Goal: Find specific fact: Find specific page/section

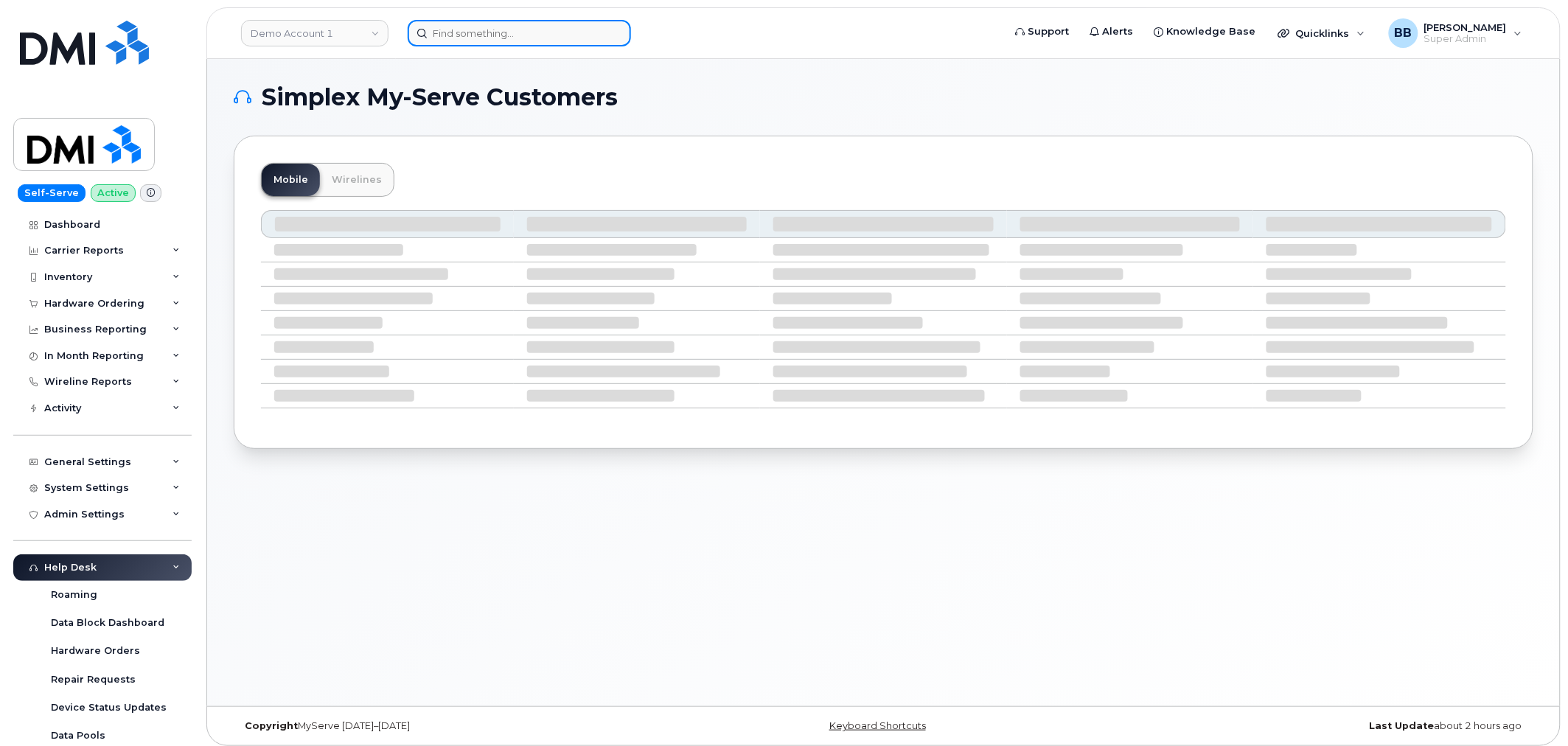
click at [498, 34] on input at bounding box center [519, 33] width 223 height 27
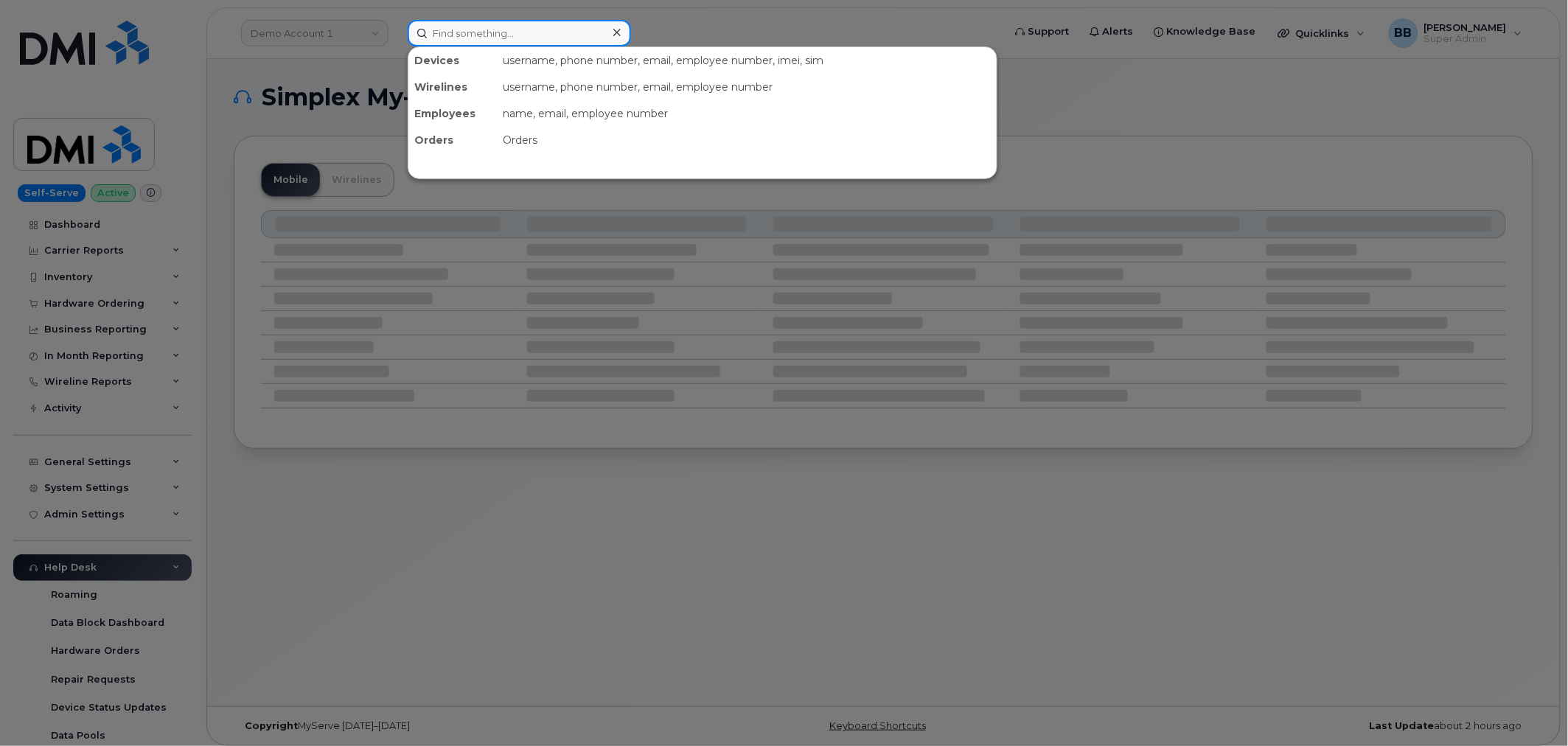
drag, startPoint x: 502, startPoint y: 27, endPoint x: 514, endPoint y: 37, distance: 15.6
paste input "297426"
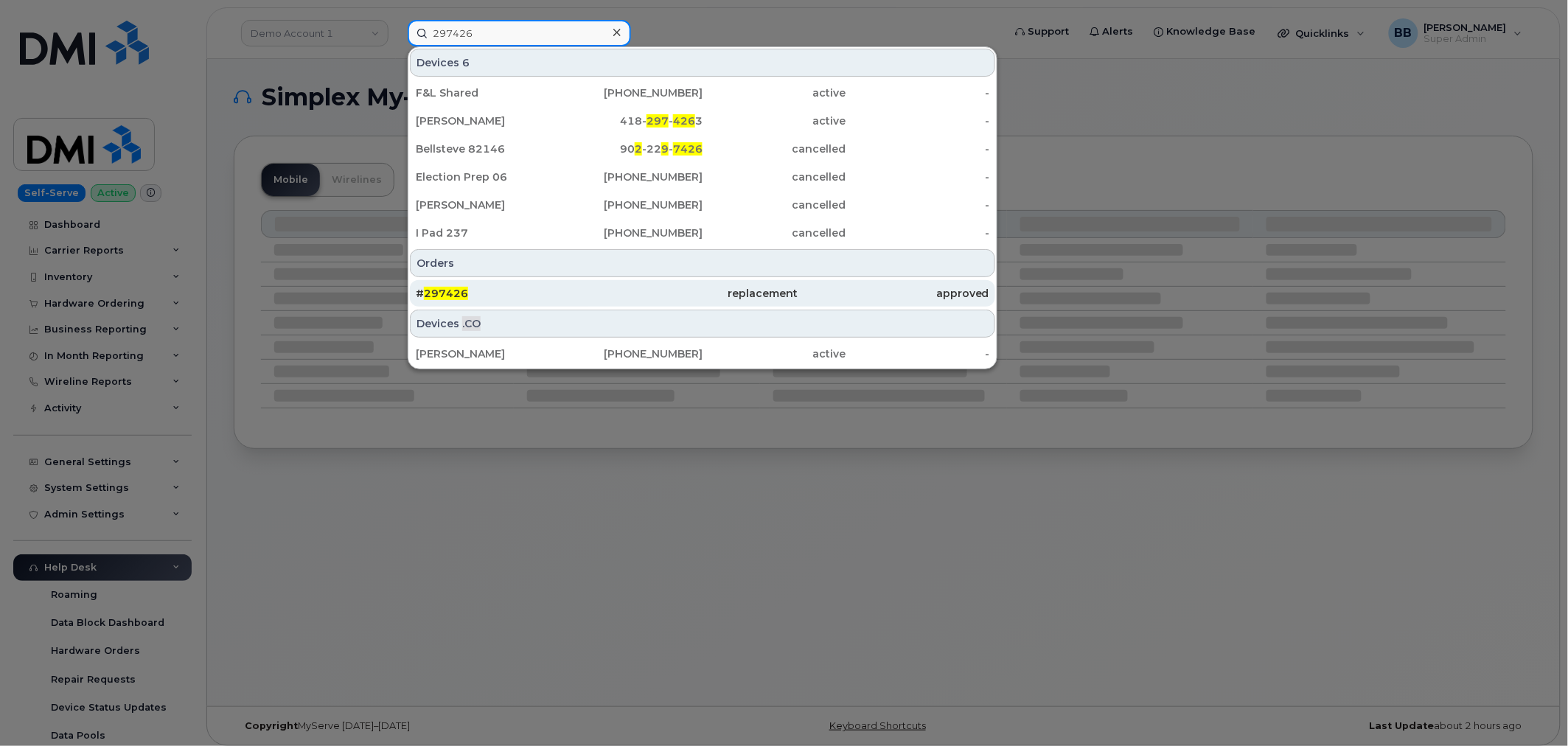
type input "297426"
click at [455, 291] on span "297426" at bounding box center [445, 293] width 44 height 13
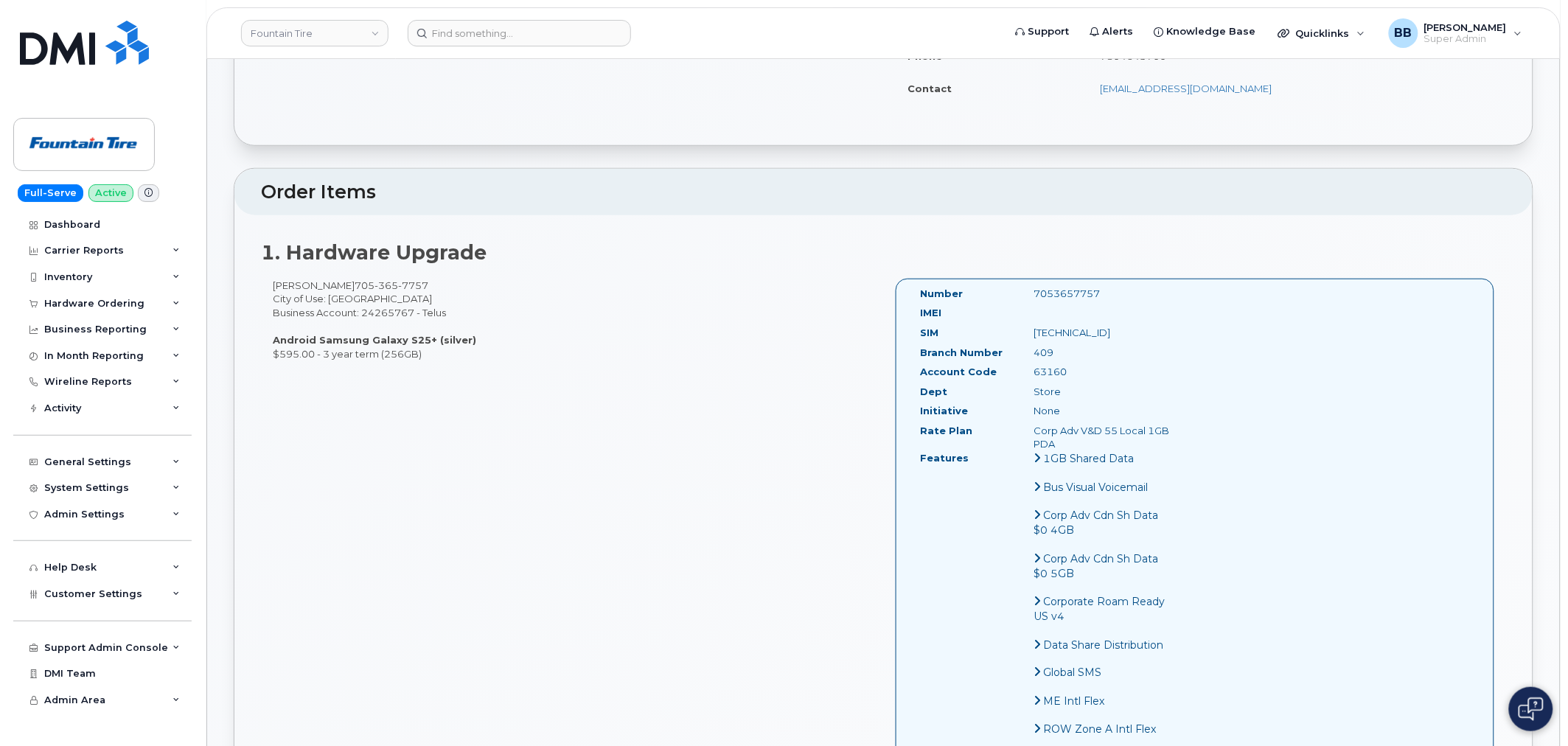
scroll to position [327, 0]
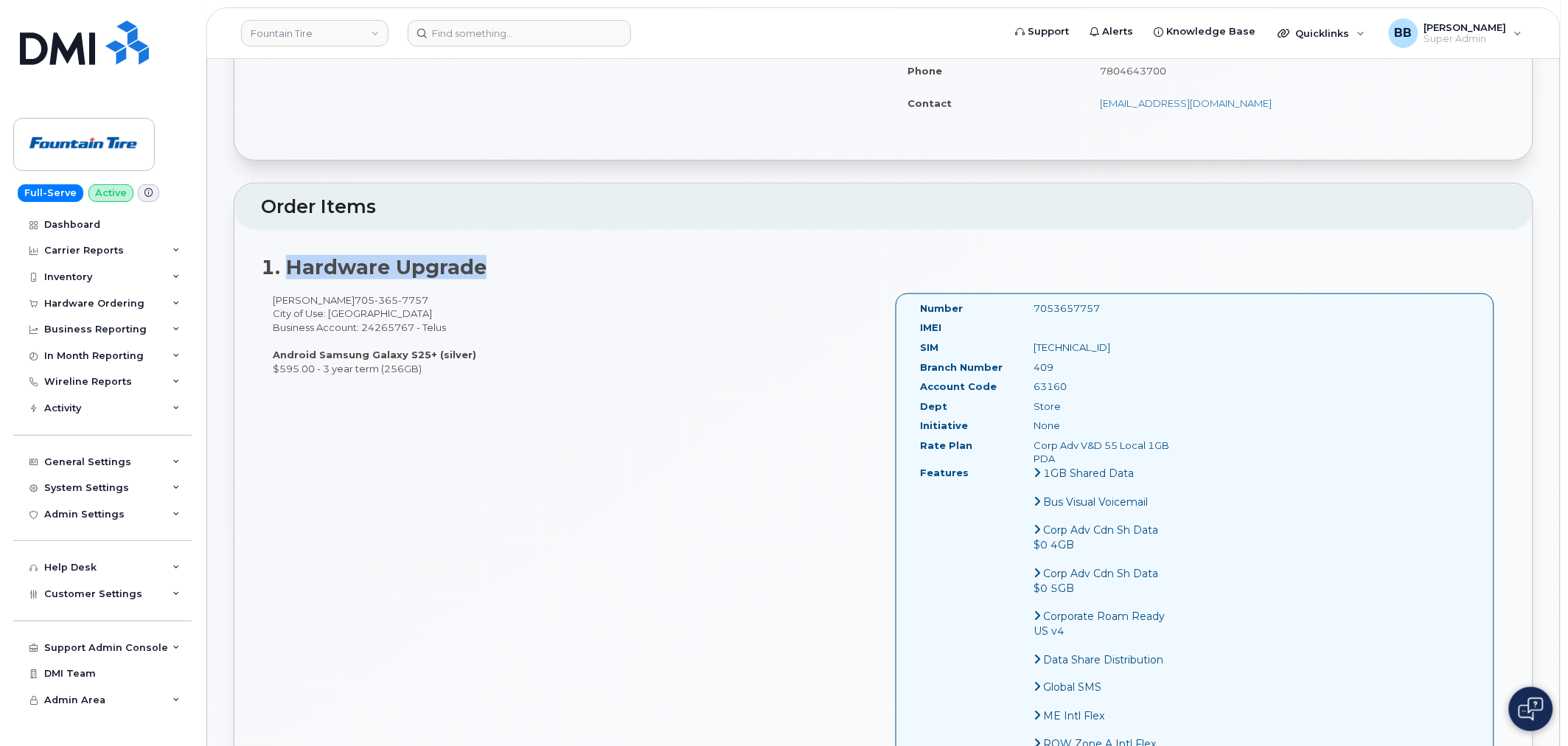
drag, startPoint x: 285, startPoint y: 268, endPoint x: 480, endPoint y: 272, distance: 195.0
click at [480, 272] on strong "1. Hardware Upgrade" at bounding box center [374, 267] width 226 height 24
click at [482, 272] on strong "1. Hardware Upgrade" at bounding box center [374, 267] width 226 height 24
click at [491, 276] on h2 "1. Hardware Upgrade" at bounding box center [883, 267] width 1245 height 22
drag, startPoint x: 484, startPoint y: 267, endPoint x: 288, endPoint y: 263, distance: 196.0
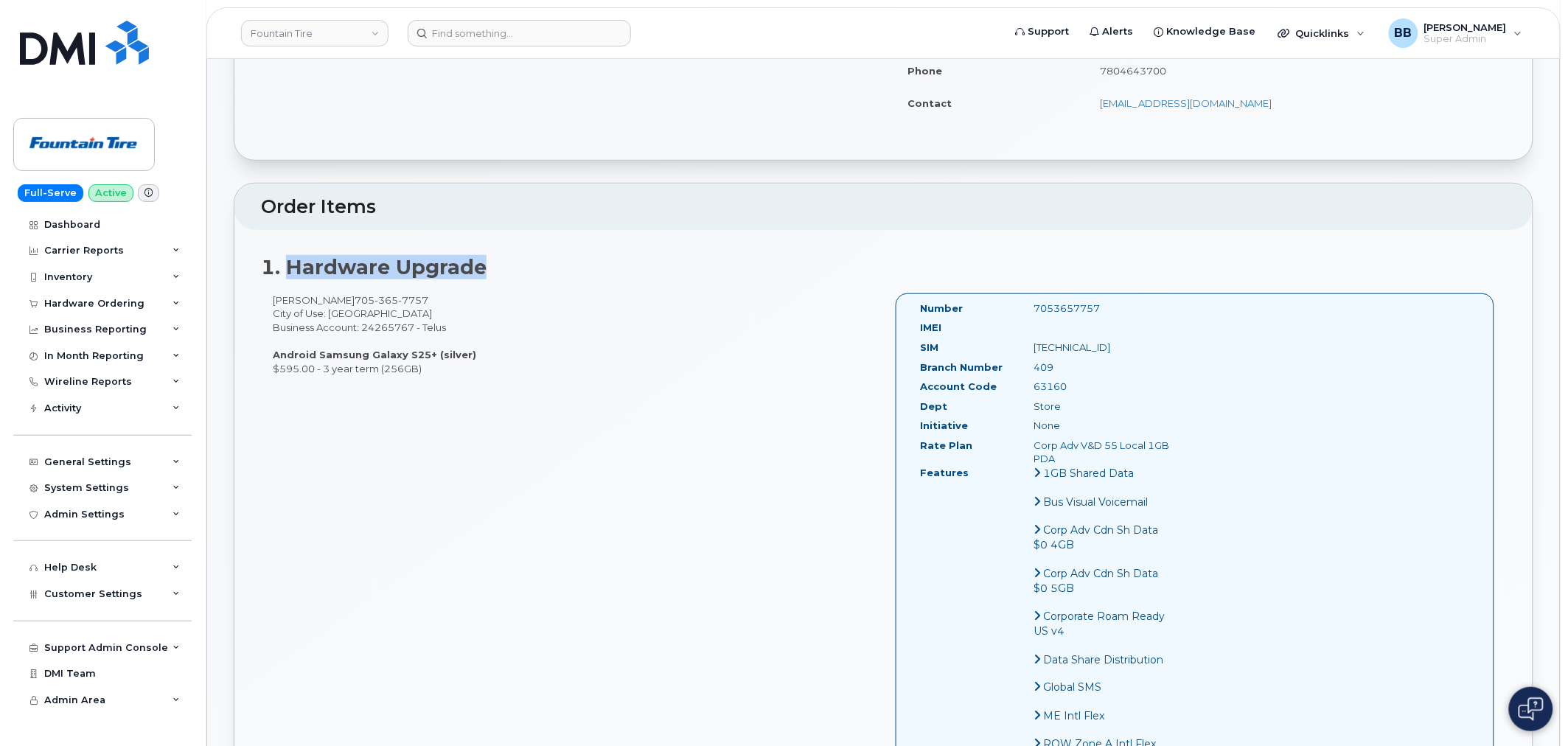
click at [290, 263] on h2 "1. Hardware Upgrade" at bounding box center [883, 267] width 1245 height 22
click at [291, 267] on strong "1. Hardware Upgrade" at bounding box center [374, 267] width 226 height 24
drag, startPoint x: 285, startPoint y: 271, endPoint x: 485, endPoint y: 278, distance: 200.1
click at [485, 278] on h2 "1. Hardware Upgrade" at bounding box center [883, 267] width 1245 height 22
click at [491, 277] on h2 "1. Hardware Upgrade" at bounding box center [883, 267] width 1245 height 22
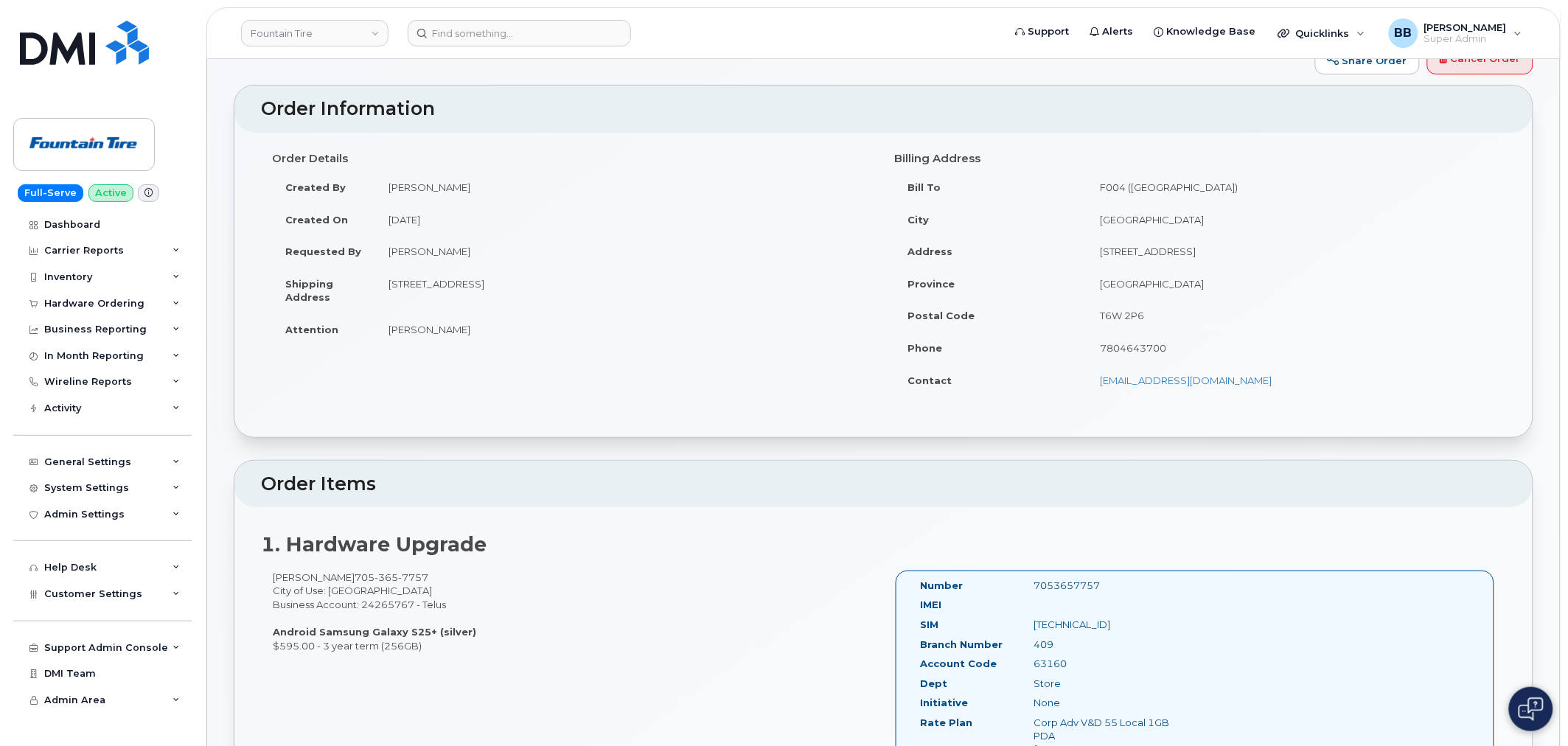
scroll to position [0, 0]
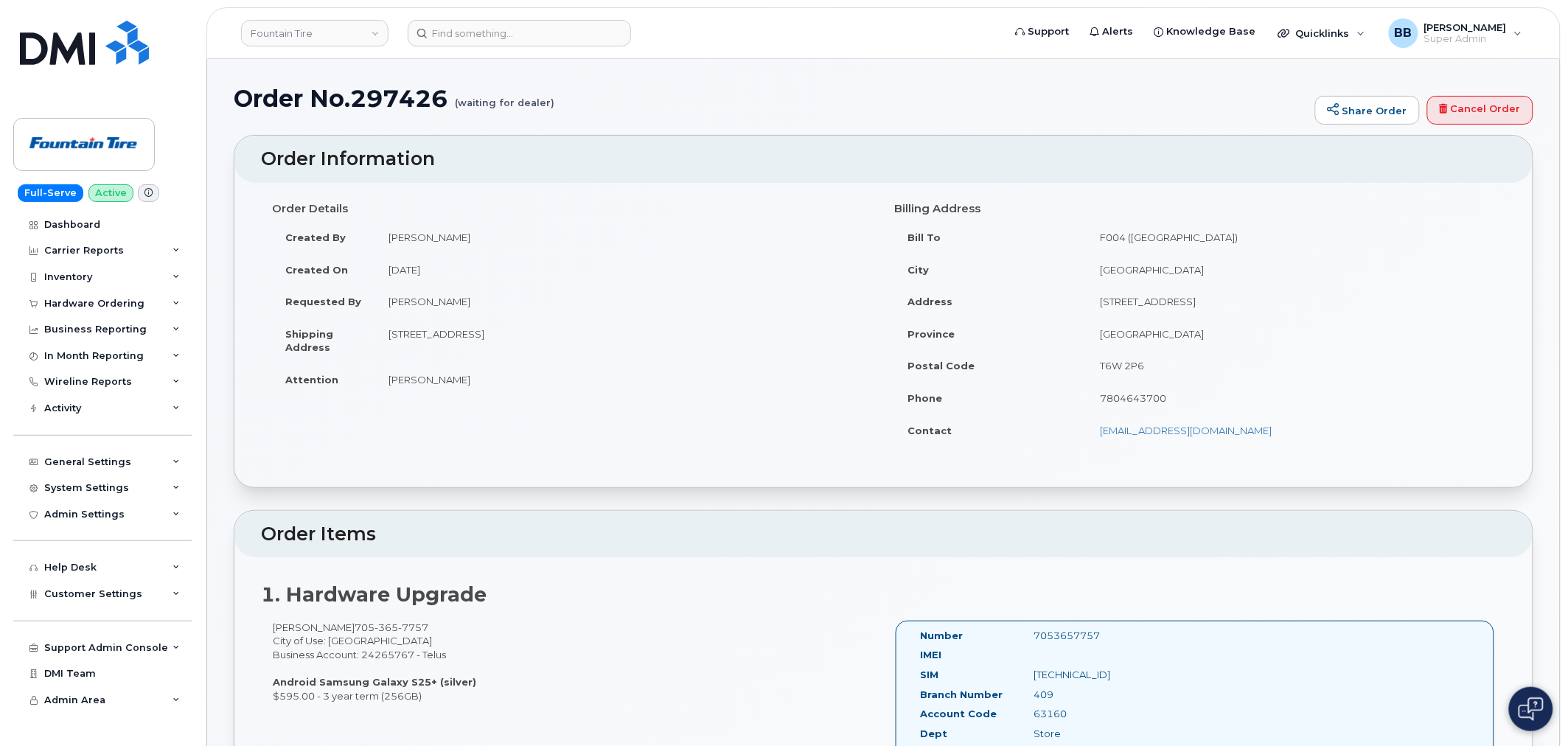
click at [424, 258] on td "[DATE]" at bounding box center [624, 269] width 497 height 32
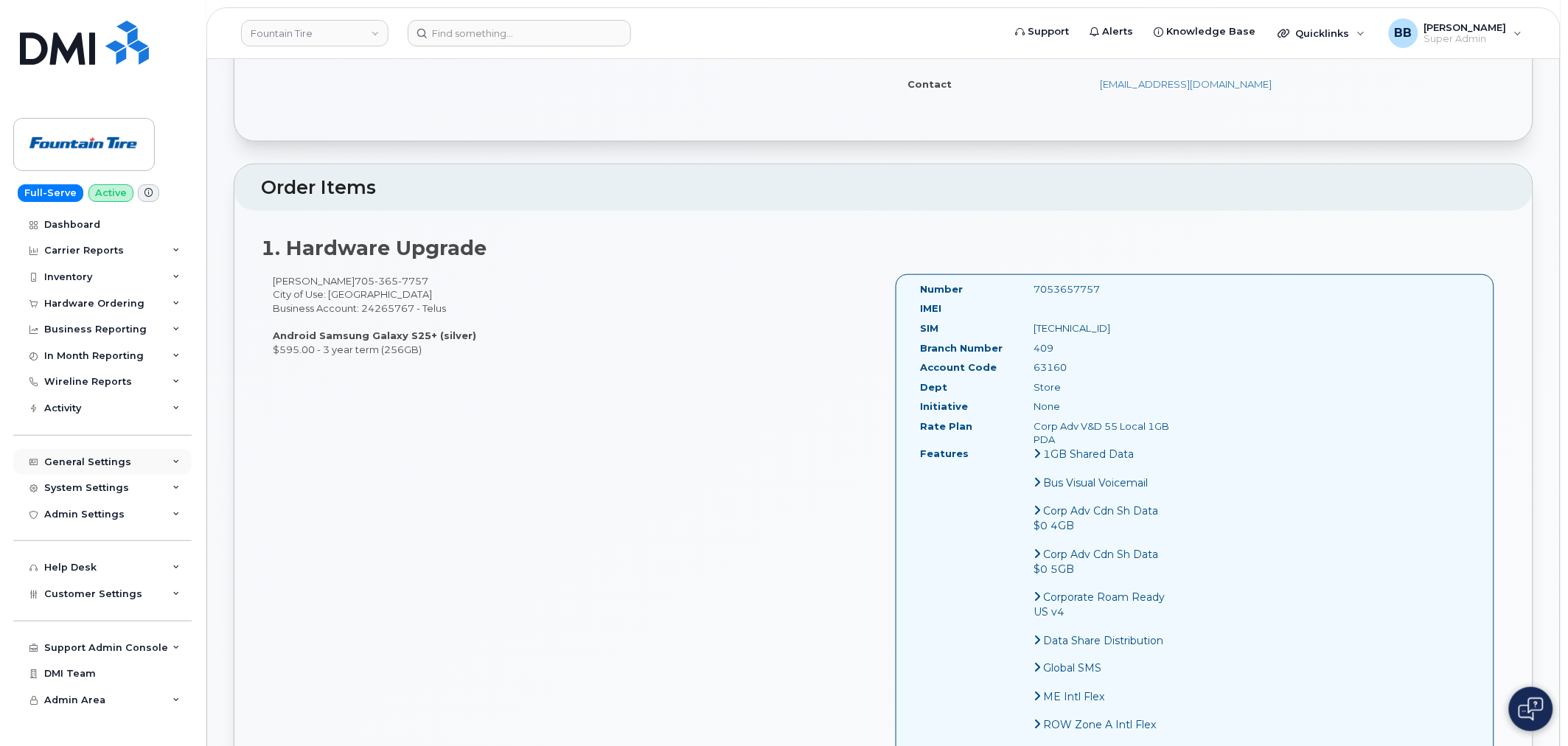
scroll to position [410, 0]
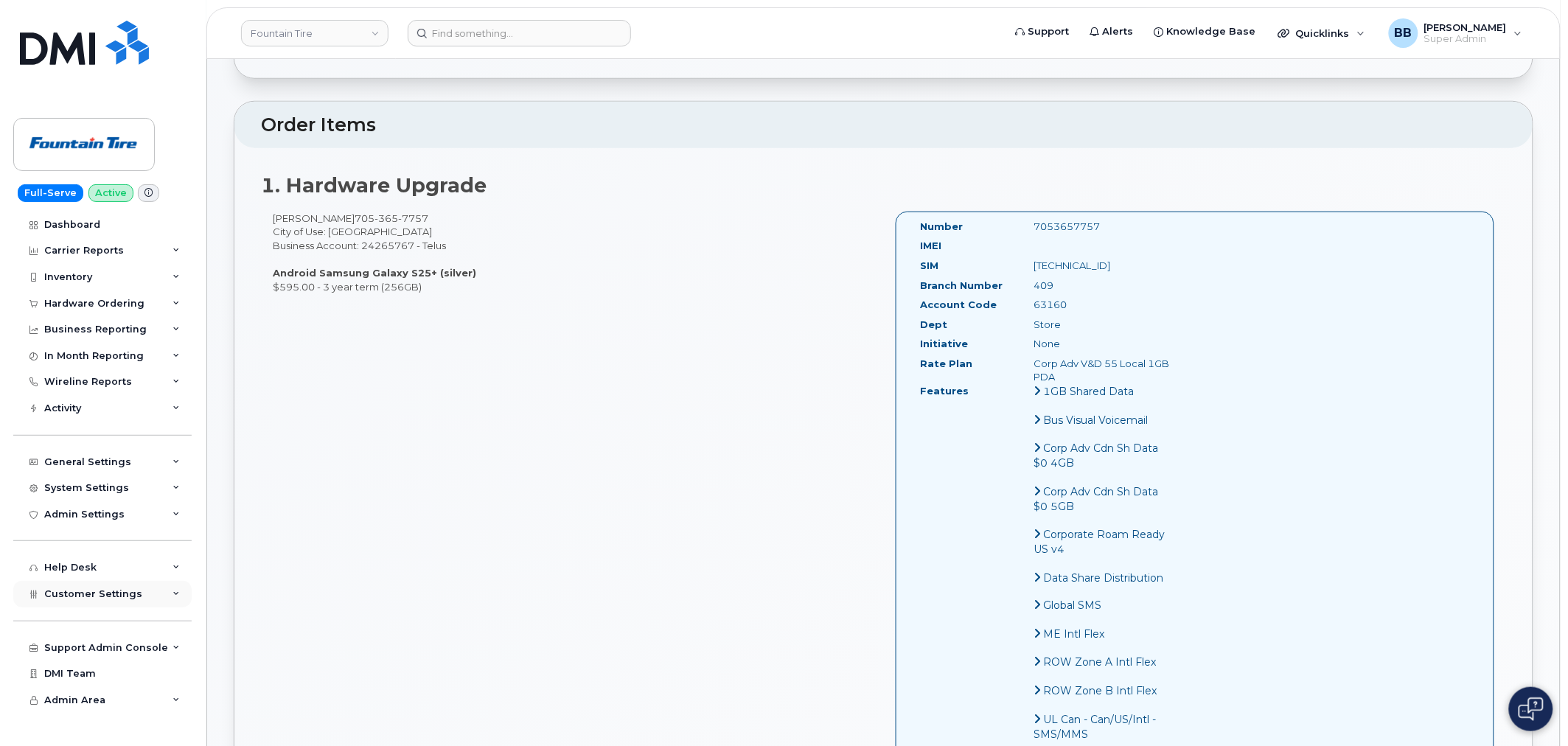
click at [108, 598] on span "Customer Settings" at bounding box center [93, 593] width 98 height 11
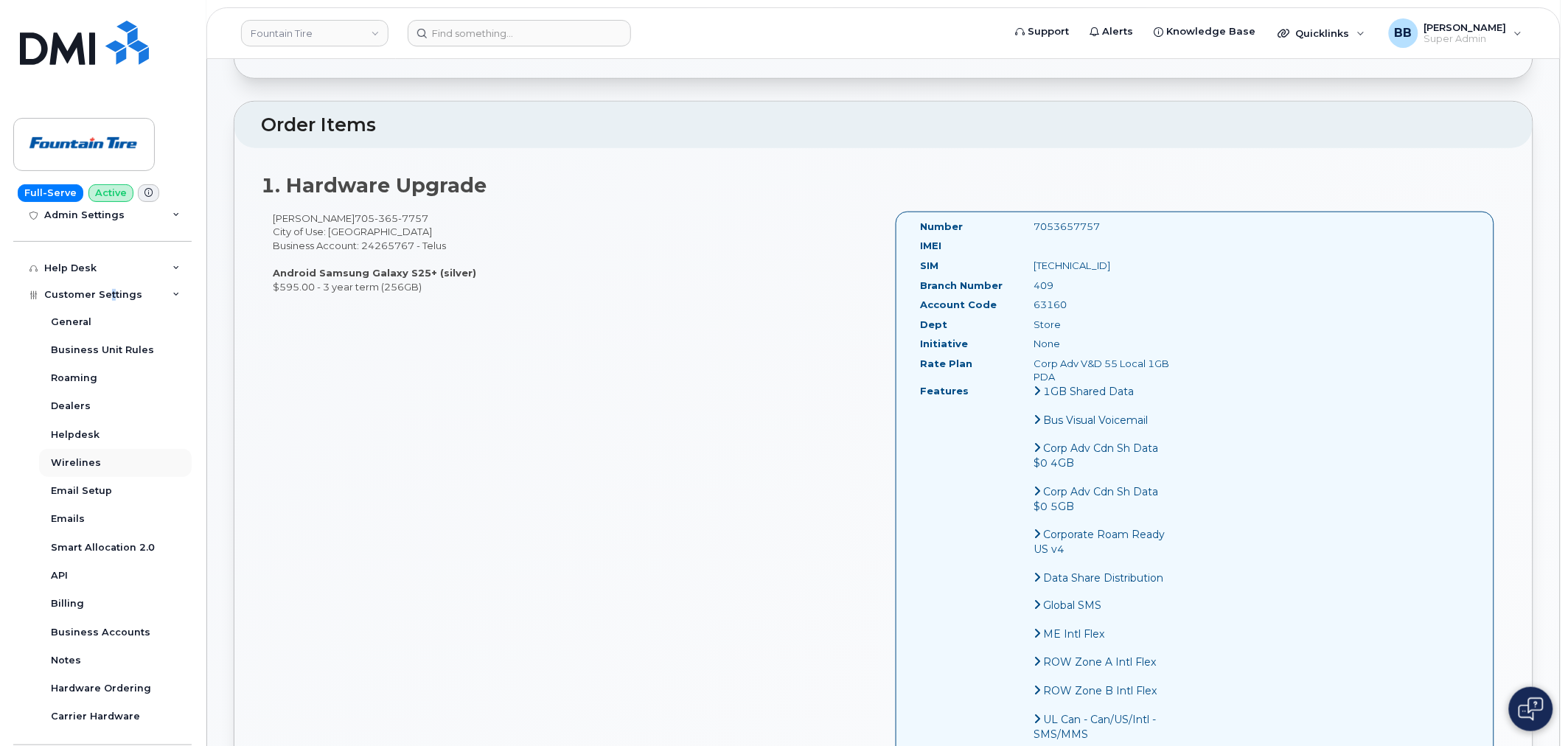
scroll to position [390, 0]
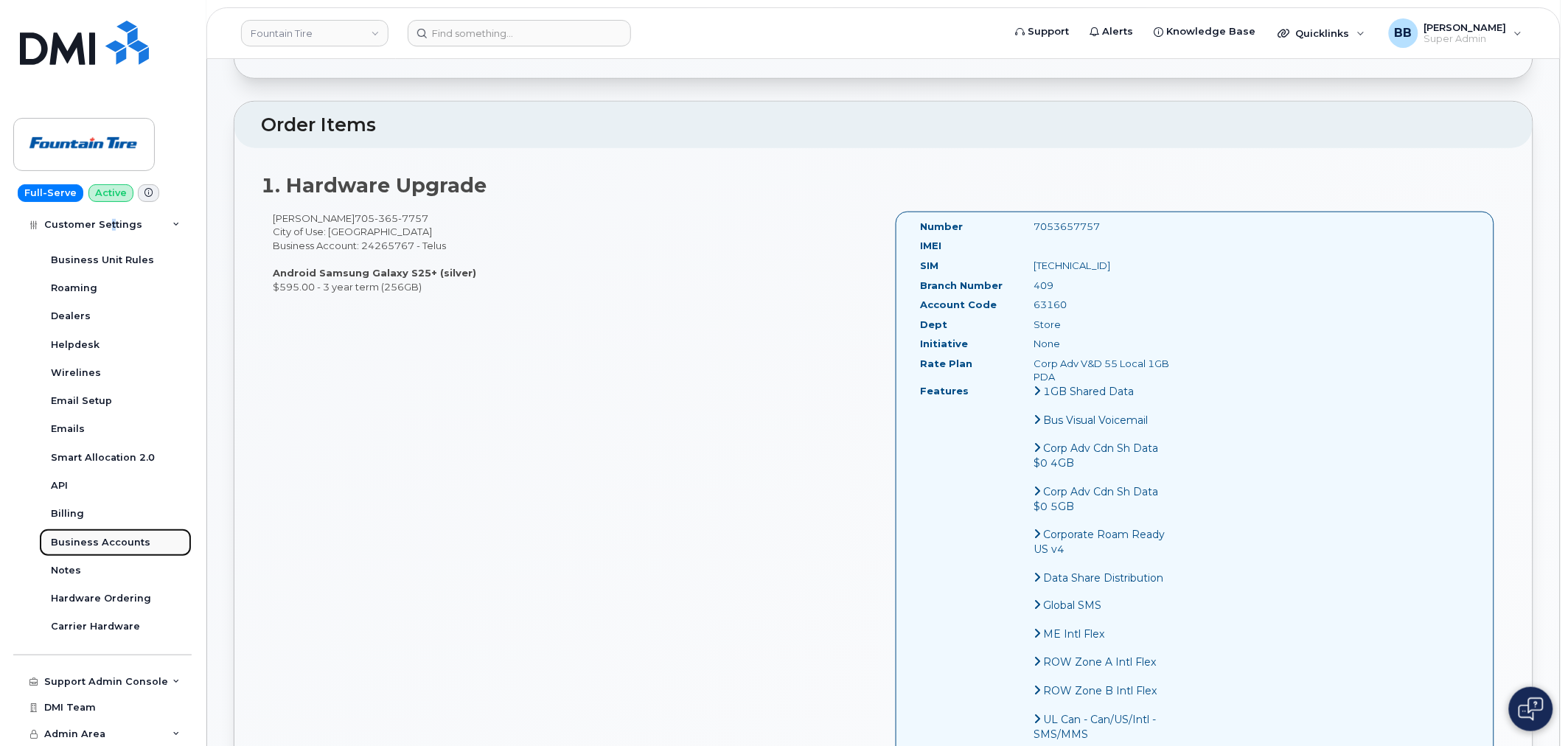
click at [114, 543] on div "Business Accounts" at bounding box center [100, 542] width 100 height 13
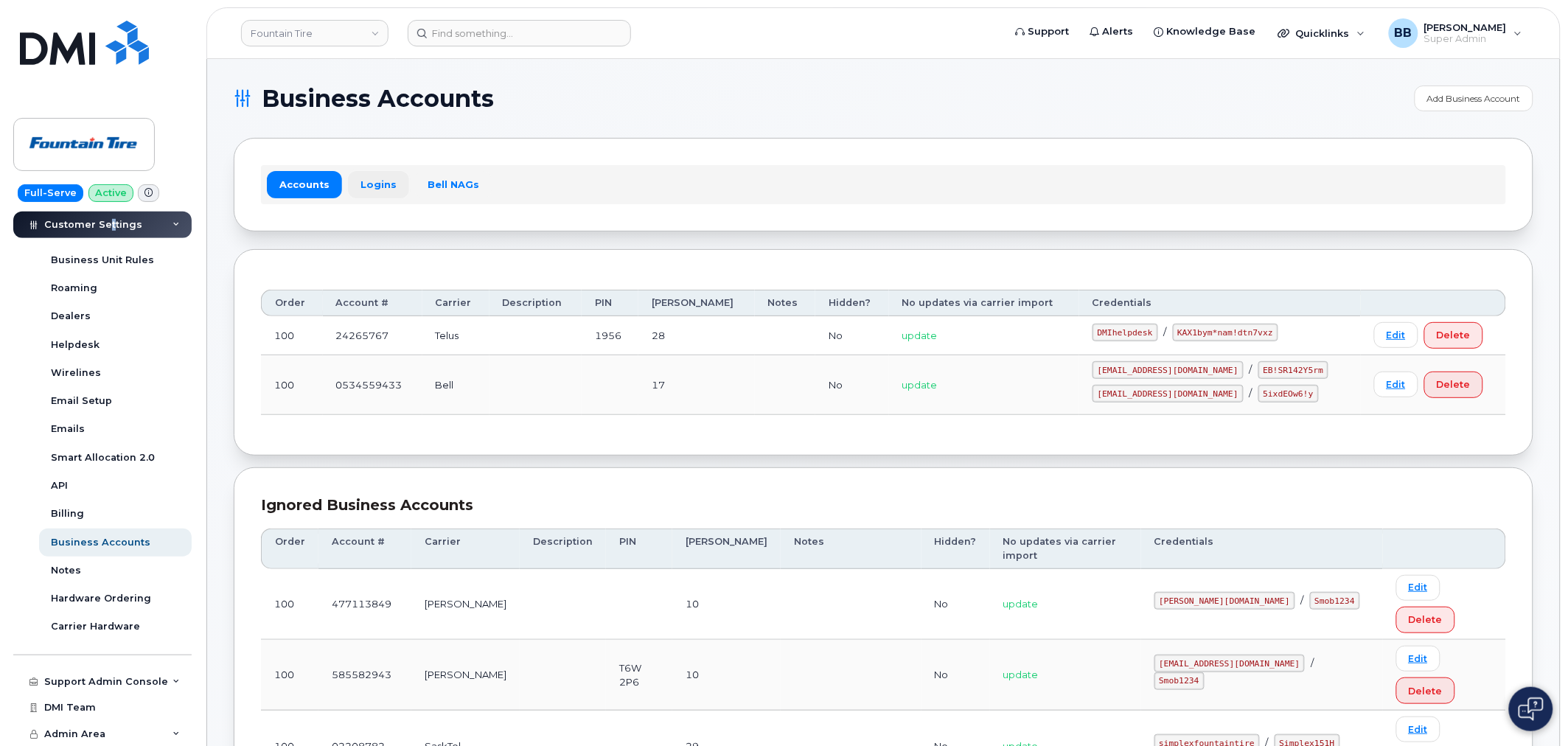
click at [373, 188] on link "Logins" at bounding box center [379, 184] width 61 height 27
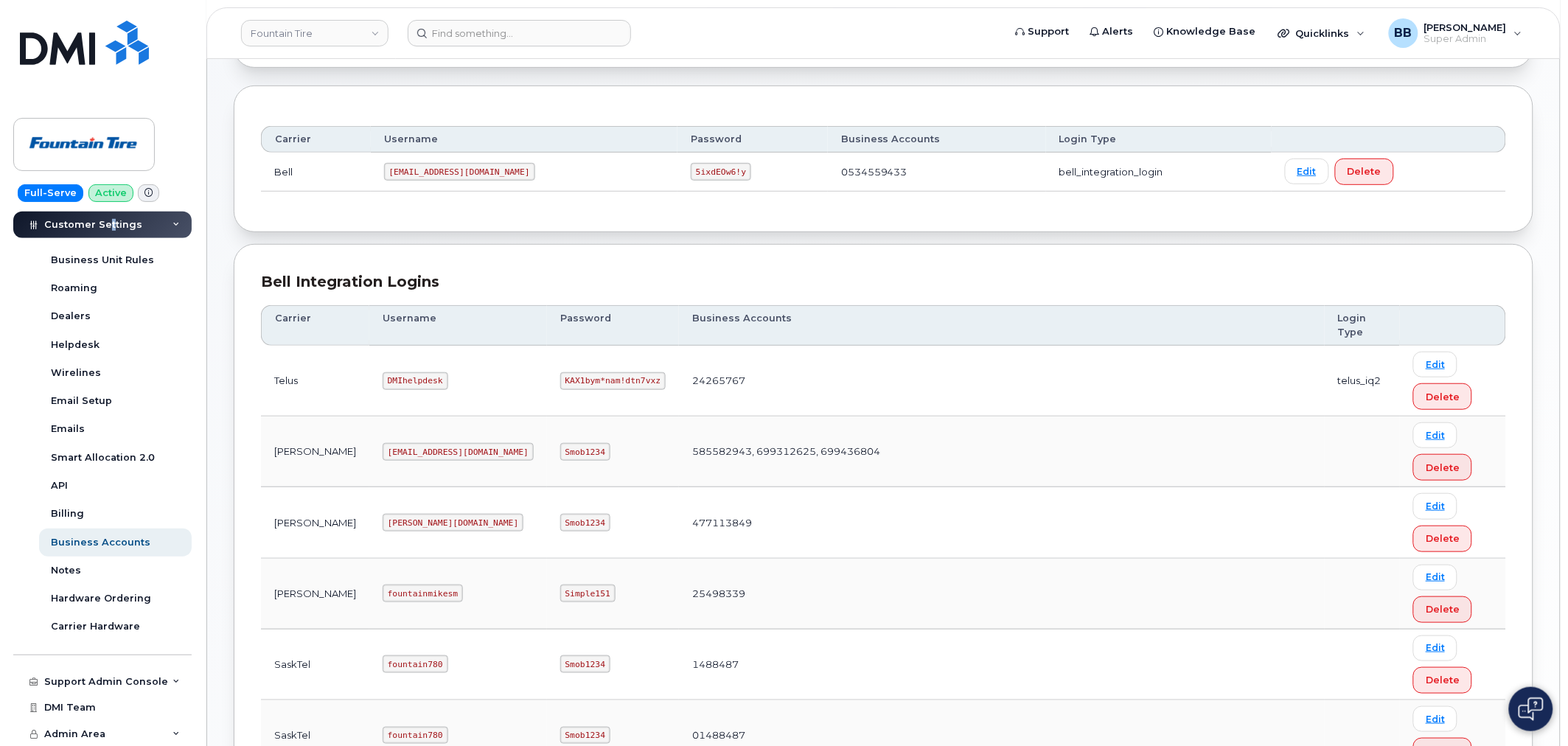
scroll to position [246, 0]
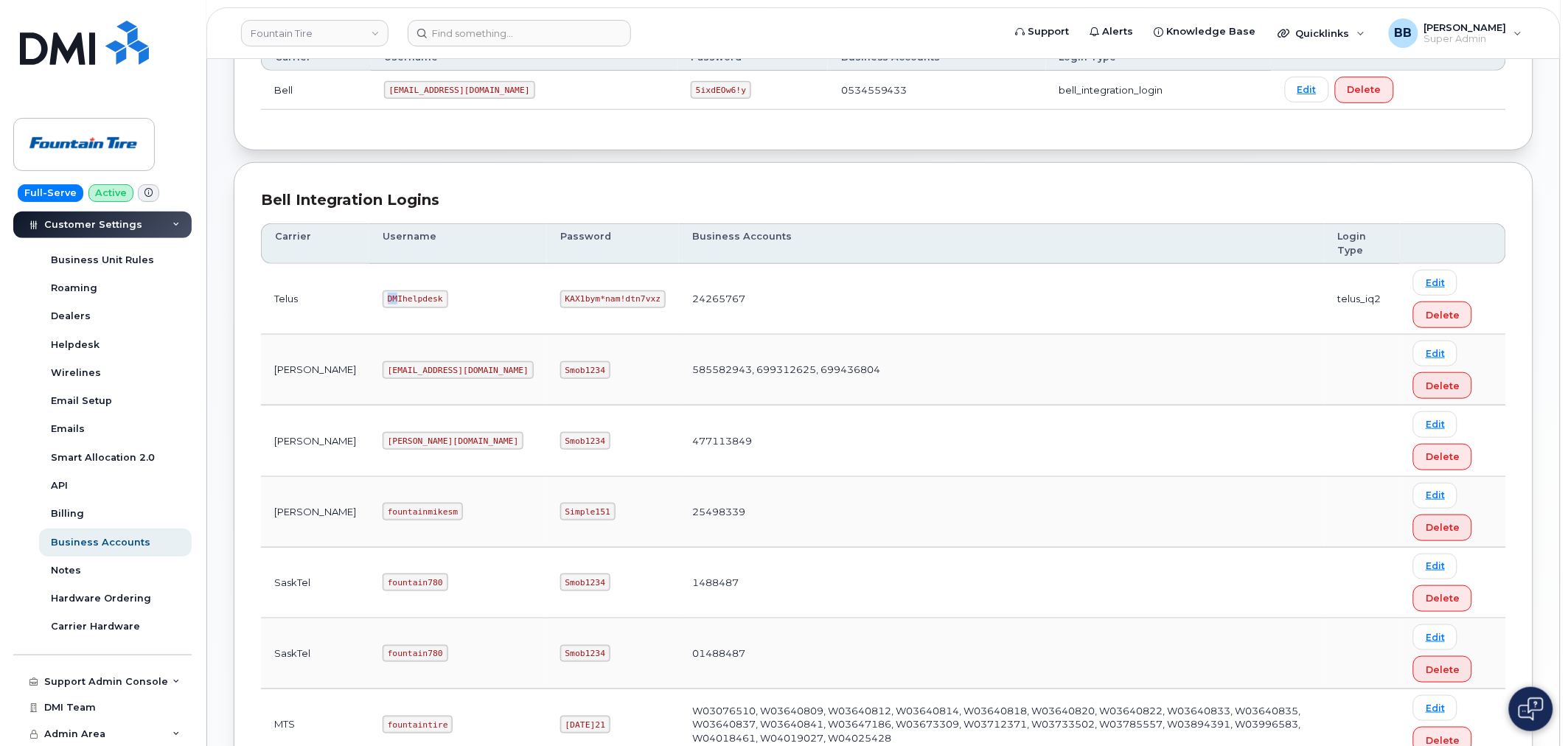
drag, startPoint x: 341, startPoint y: 299, endPoint x: 350, endPoint y: 299, distance: 9.0
click at [383, 299] on code "DMIhelpdesk" at bounding box center [415, 299] width 66 height 17
click at [418, 298] on td "DMIhelpdesk" at bounding box center [458, 299] width 178 height 71
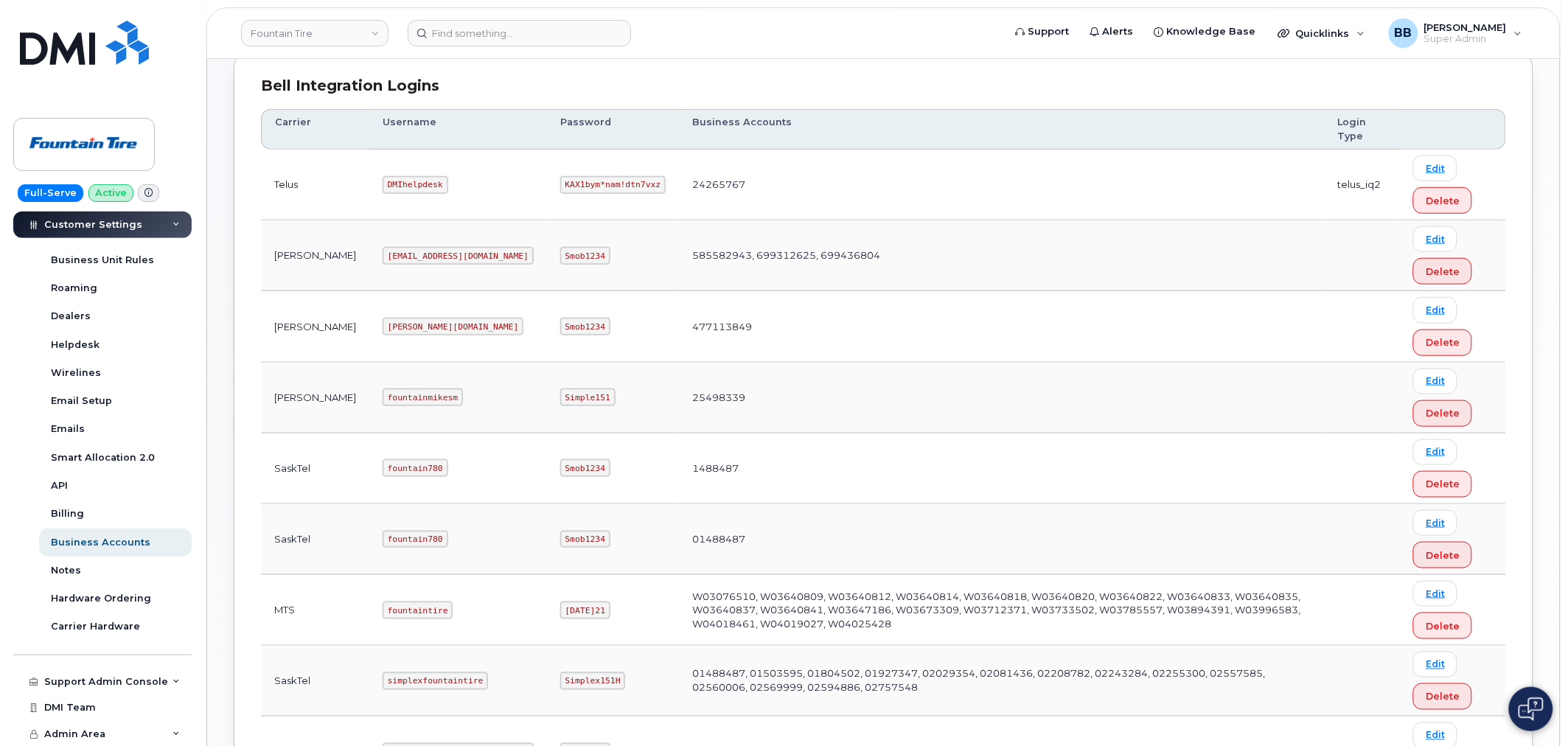
scroll to position [356, 0]
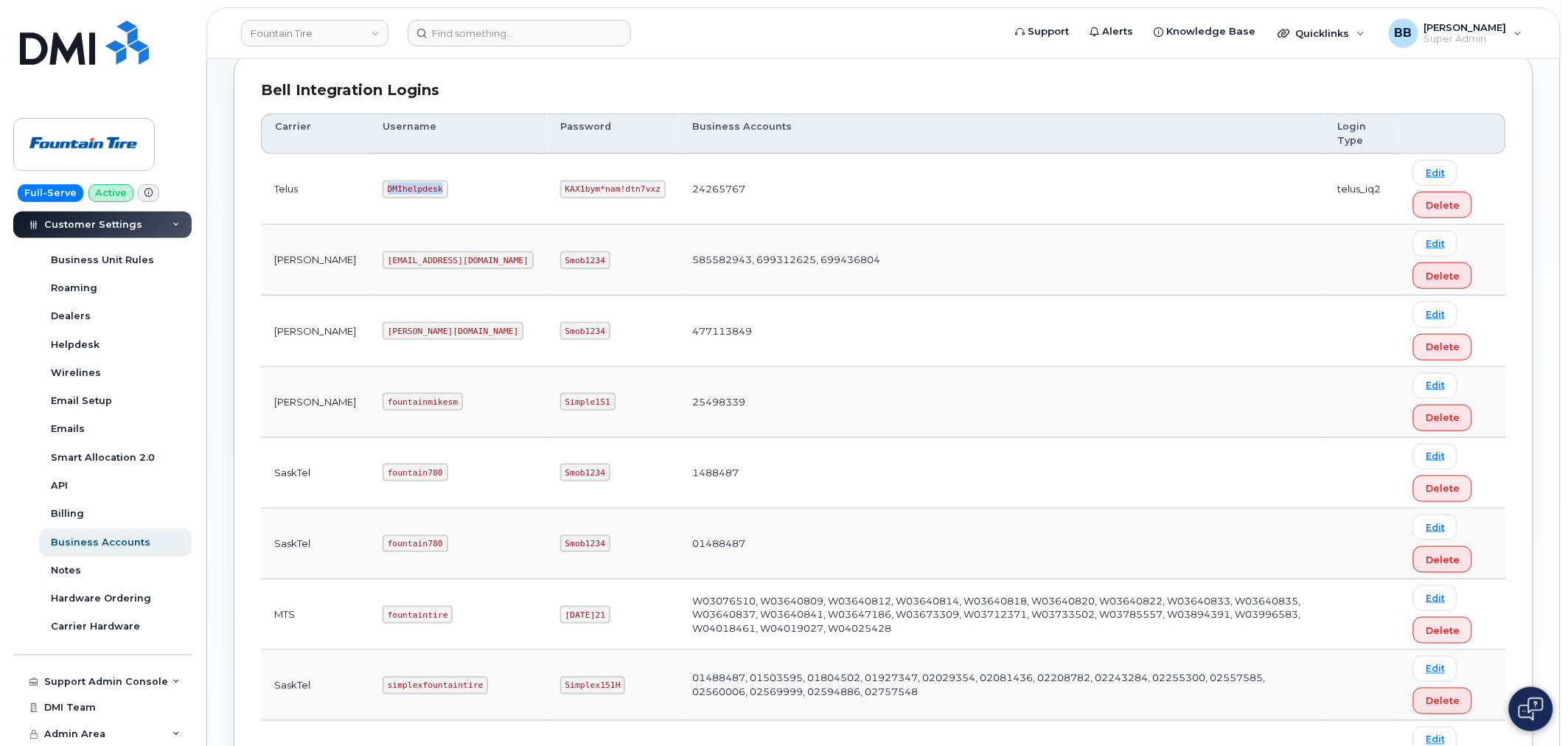
drag, startPoint x: 386, startPoint y: 190, endPoint x: 341, endPoint y: 188, distance: 45.0
click at [383, 188] on code "DMIhelpdesk" at bounding box center [415, 189] width 66 height 17
copy code "DMIhelpdesk"
drag, startPoint x: 468, startPoint y: 189, endPoint x: 466, endPoint y: 181, distance: 8.2
click at [560, 183] on code "KAX1bym*nam!dtn7vxz" at bounding box center [612, 189] width 105 height 17
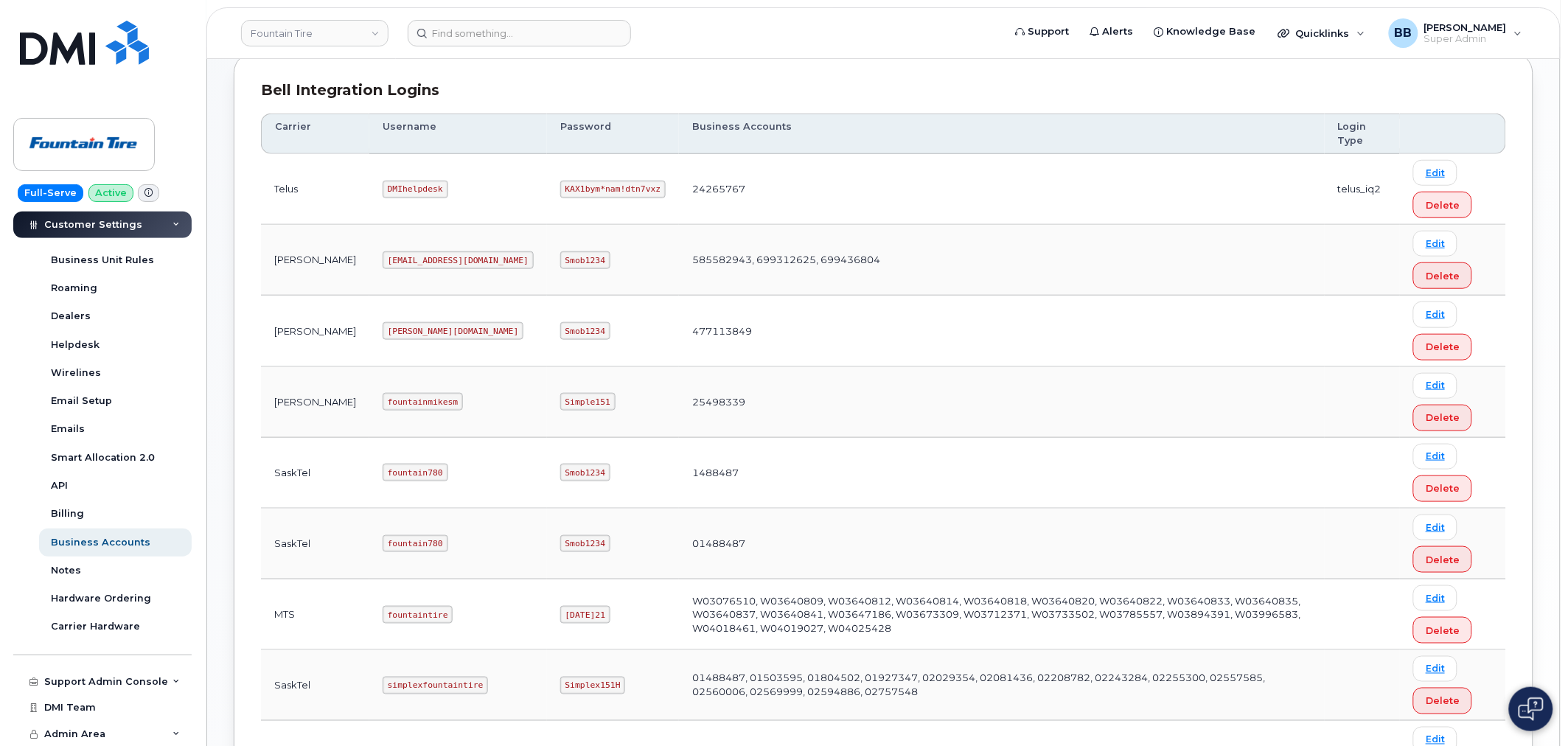
click at [560, 183] on code "KAX1bym*nam!dtn7vxz" at bounding box center [612, 189] width 105 height 17
drag, startPoint x: 467, startPoint y: 190, endPoint x: 499, endPoint y: 187, distance: 32.1
click at [560, 187] on code "KAX1bym*nam!dtn7vxz" at bounding box center [612, 189] width 105 height 17
click at [560, 189] on code "KAX1bym*nam!dtn7vxz" at bounding box center [612, 189] width 105 height 17
click at [560, 187] on code "KAX1bym*nam!dtn7vxz" at bounding box center [612, 189] width 105 height 17
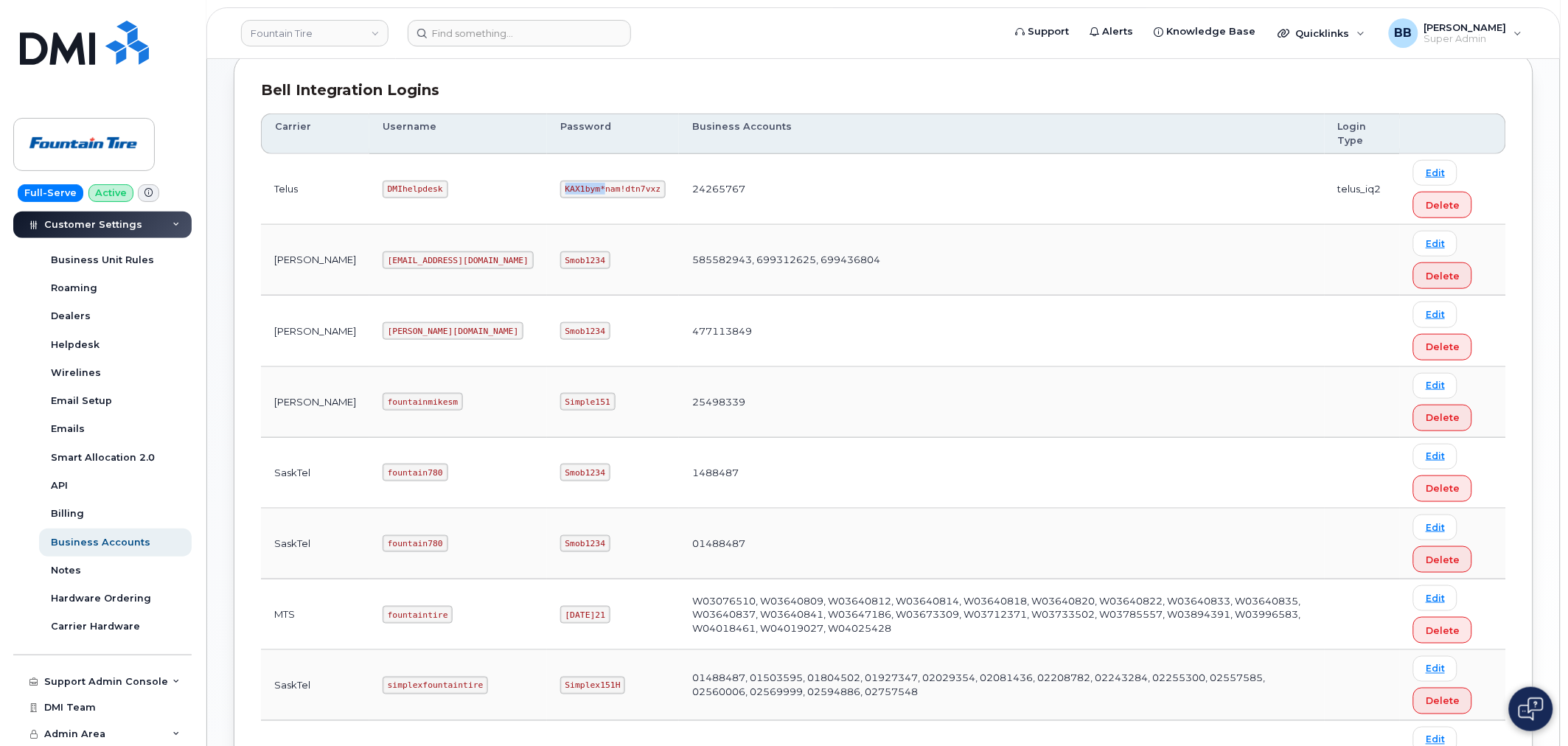
click at [560, 188] on code "KAX1bym*nam!dtn7vxz" at bounding box center [612, 189] width 105 height 17
click at [429, 188] on td "DMIhelpdesk" at bounding box center [458, 189] width 178 height 71
drag, startPoint x: 463, startPoint y: 188, endPoint x: 550, endPoint y: 192, distance: 87.1
click at [560, 192] on code "KAX1bym*nam!dtn7vxz" at bounding box center [612, 189] width 105 height 17
copy code "KAX1bym*nam!dtn7vxz"
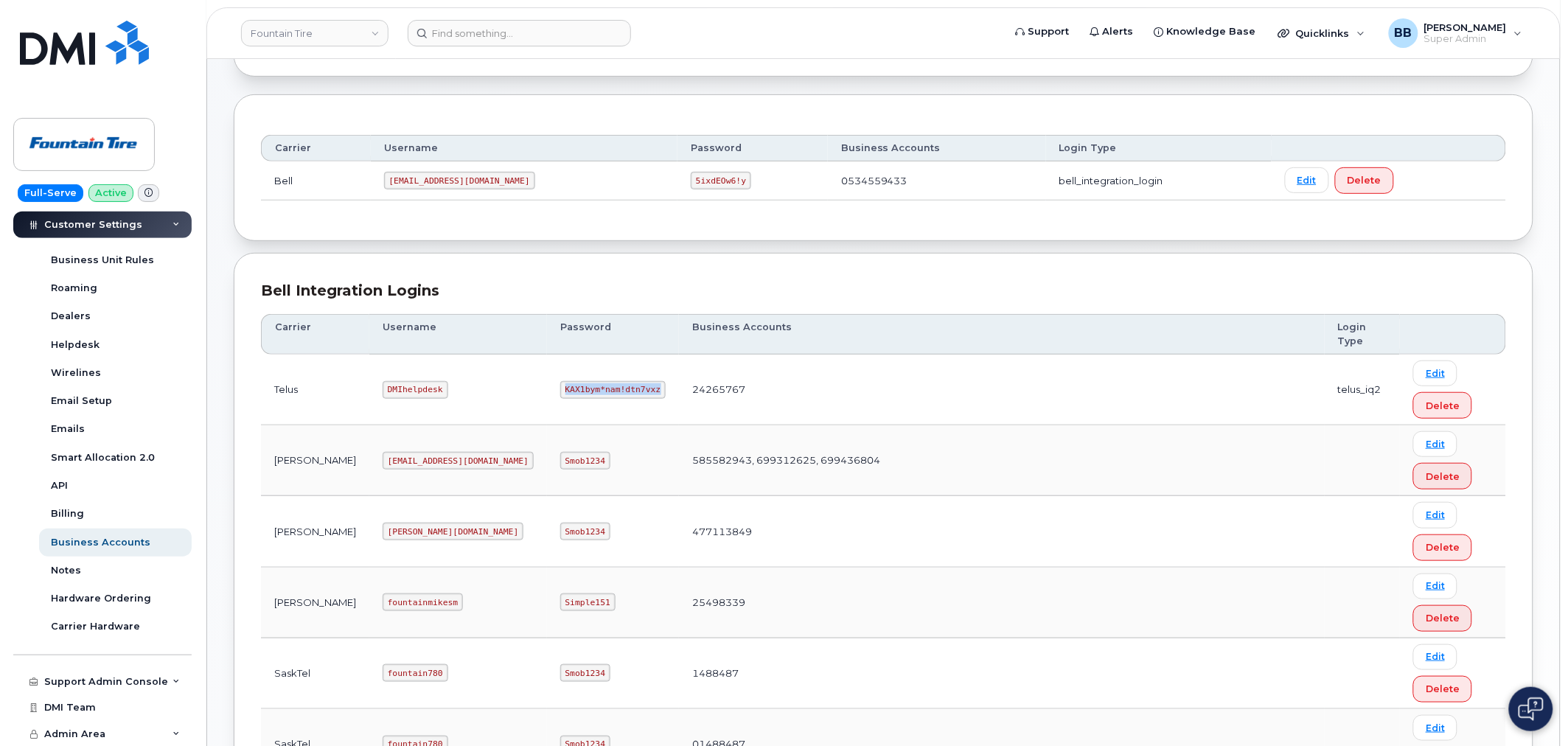
scroll to position [109, 0]
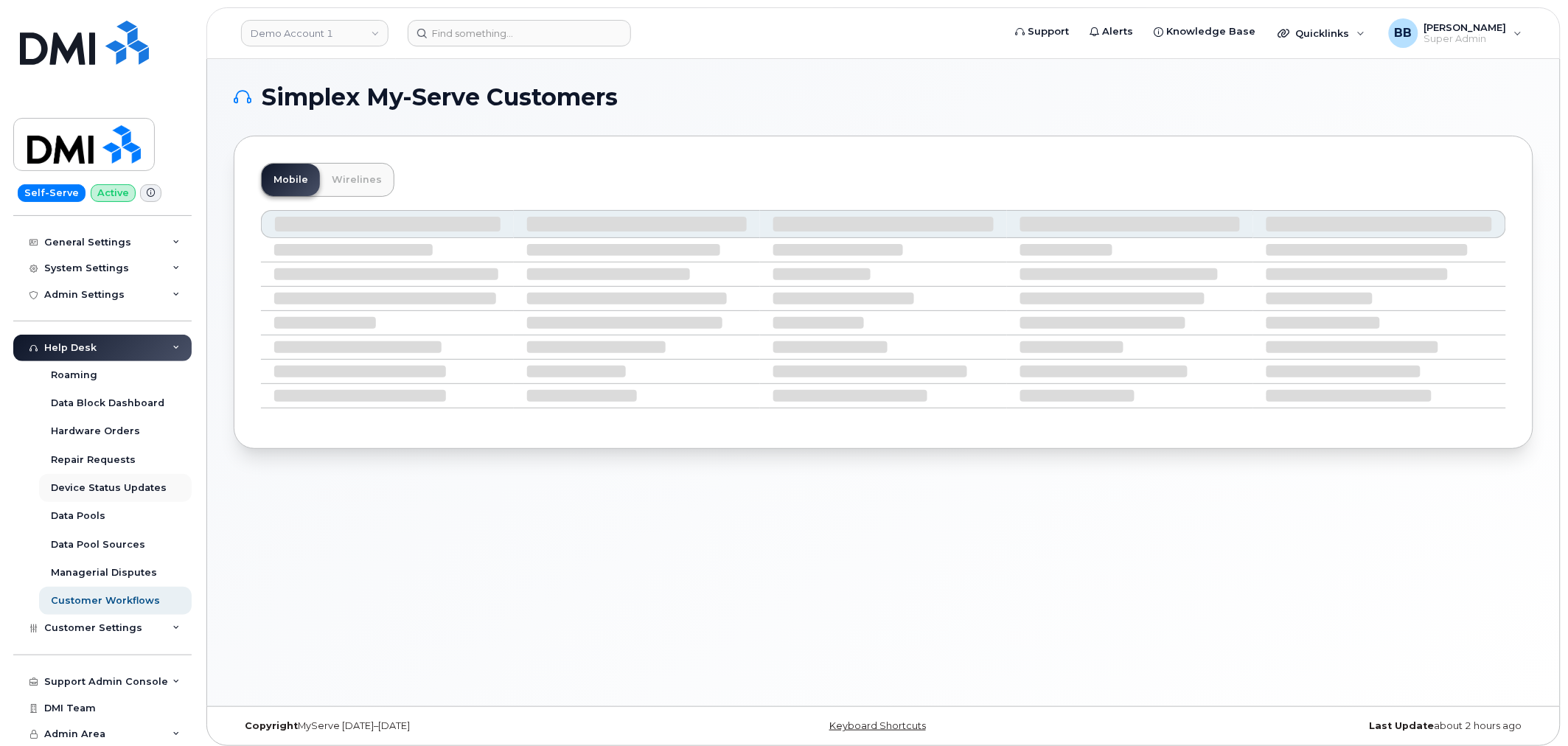
scroll to position [7, 0]
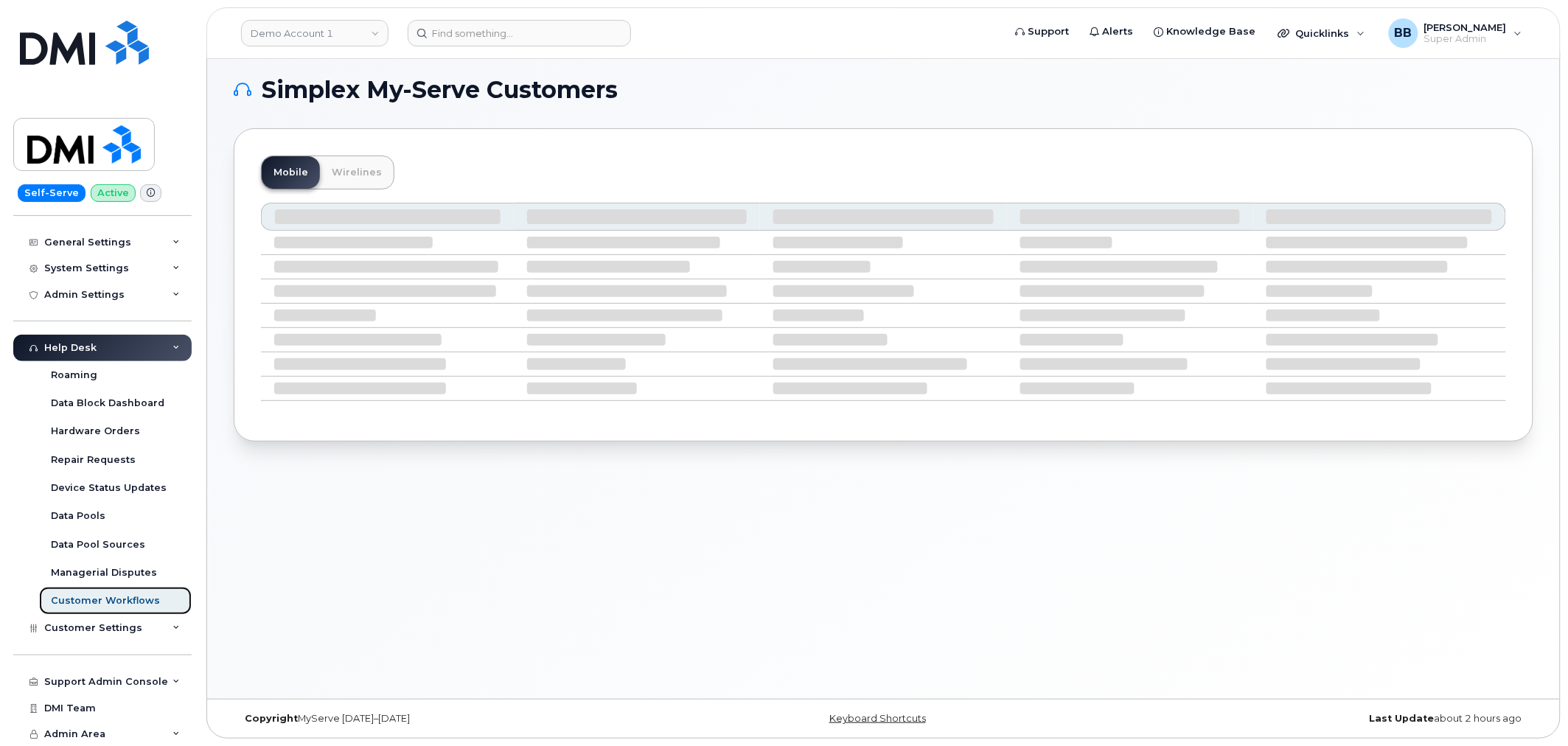
click at [93, 597] on div "Customer Workflows" at bounding box center [105, 601] width 109 height 13
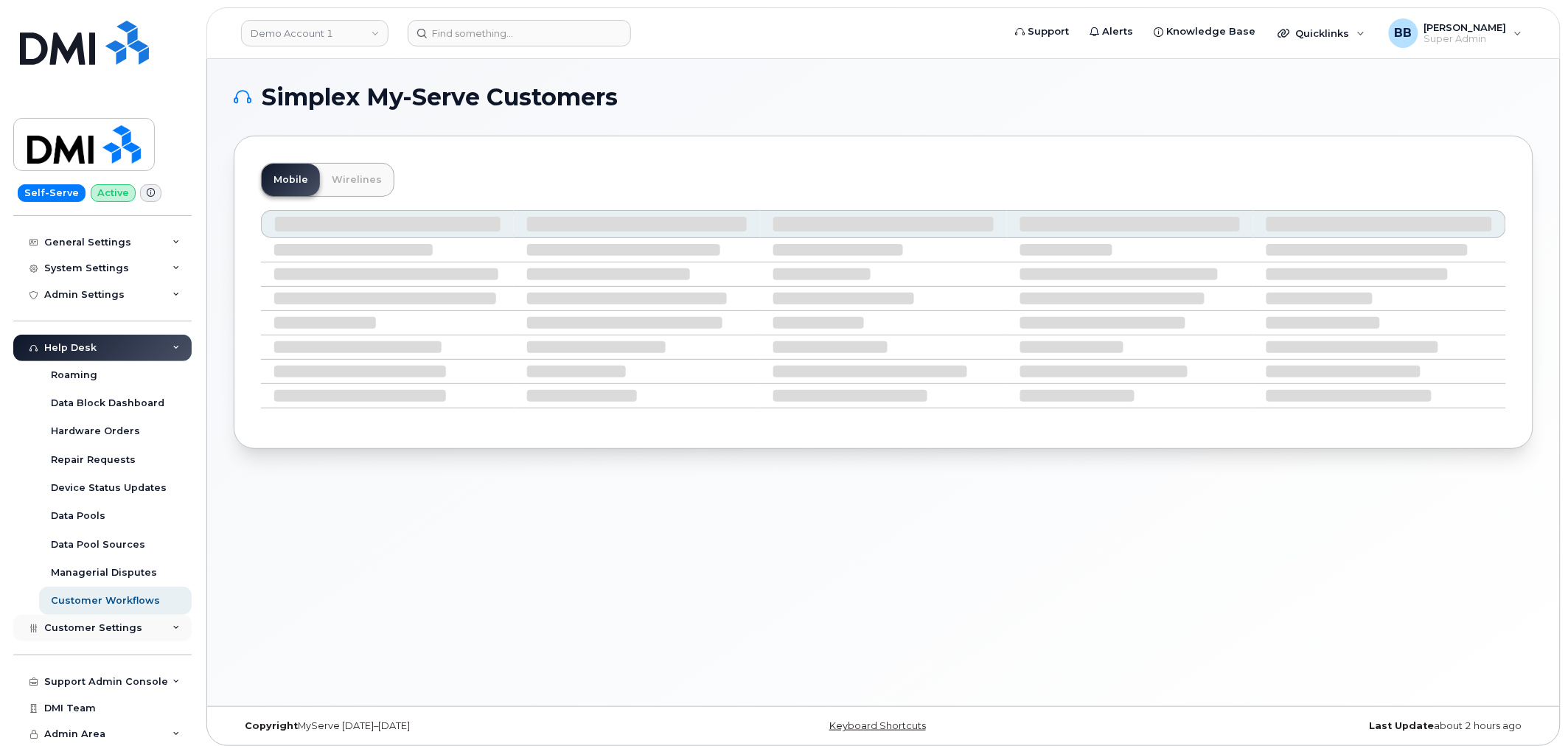
click at [173, 625] on icon at bounding box center [176, 628] width 7 height 7
